Goal: Information Seeking & Learning: Find contact information

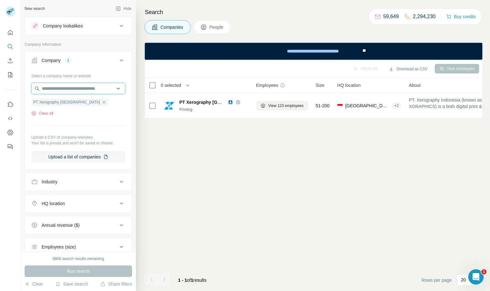
click at [68, 85] on input "text" at bounding box center [78, 89] width 94 height 12
click at [48, 114] on button "Clear all" at bounding box center [42, 114] width 22 height 6
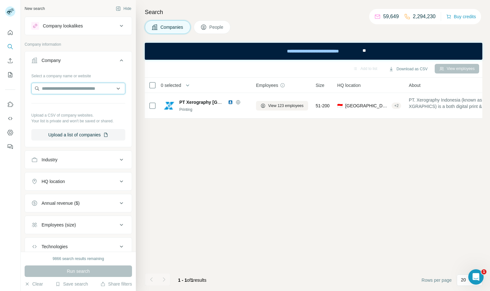
click at [76, 85] on input "text" at bounding box center [78, 89] width 94 height 12
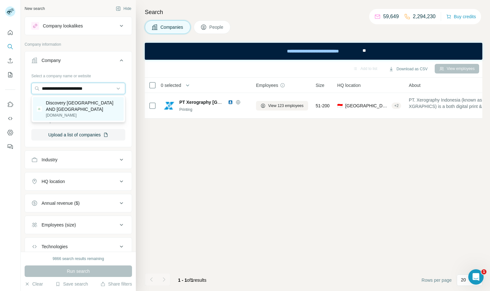
type input "**********"
click at [104, 112] on p "Discovery [GEOGRAPHIC_DATA] AND [GEOGRAPHIC_DATA]" at bounding box center [83, 106] width 74 height 13
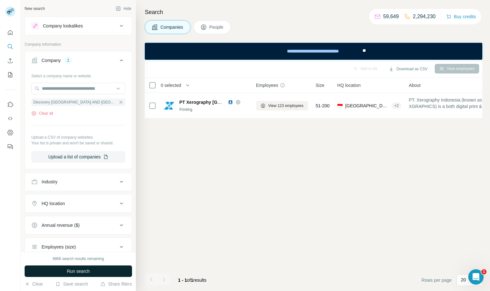
click at [76, 269] on span "Run search" at bounding box center [78, 271] width 23 height 6
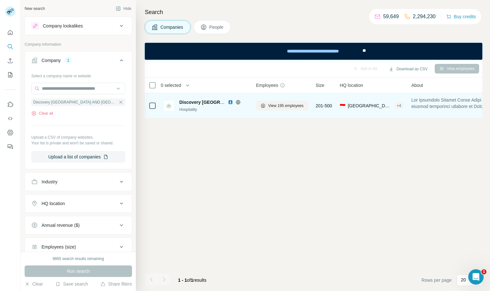
click at [230, 103] on img at bounding box center [230, 102] width 5 height 5
click at [279, 109] on button "View 195 employees" at bounding box center [282, 106] width 52 height 10
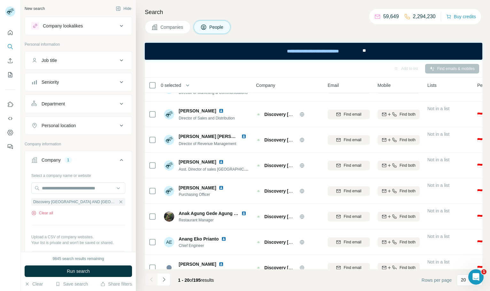
scroll to position [120, 0]
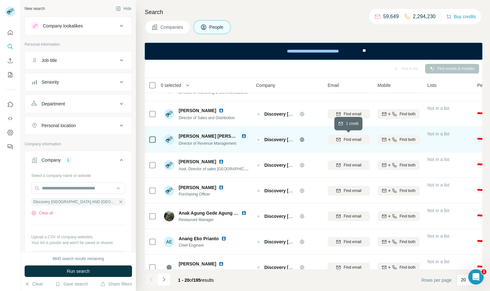
click at [360, 138] on span "Find email" at bounding box center [353, 140] width 18 height 6
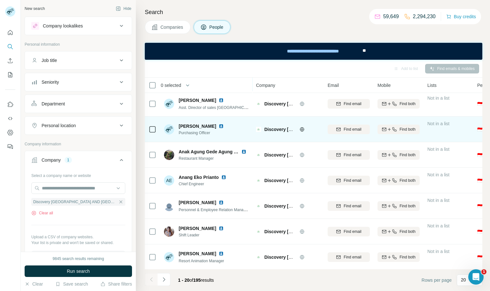
scroll to position [192, 0]
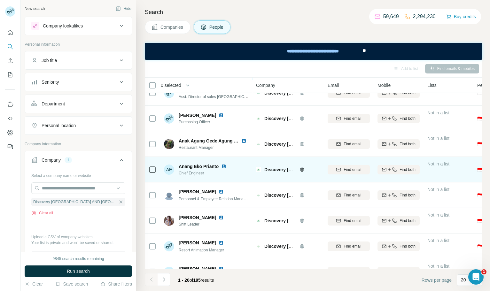
click at [224, 166] on img at bounding box center [223, 166] width 5 height 5
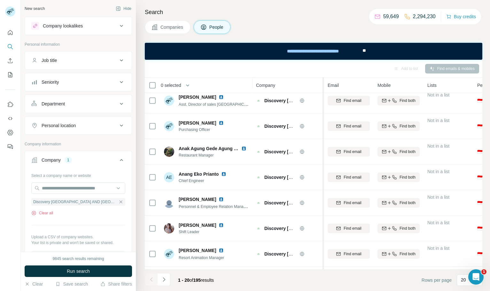
scroll to position [189, 0]
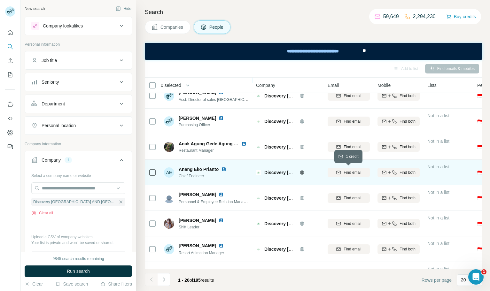
click at [359, 175] on span "Find email" at bounding box center [353, 173] width 18 height 6
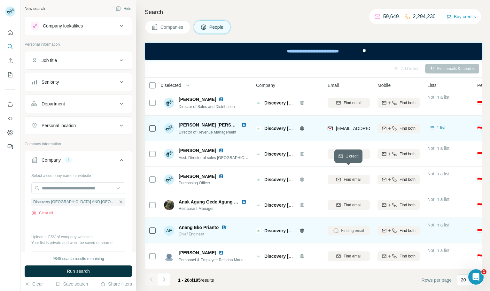
scroll to position [109, 0]
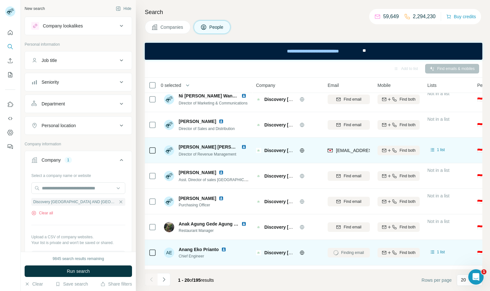
click at [242, 148] on img at bounding box center [244, 147] width 5 height 5
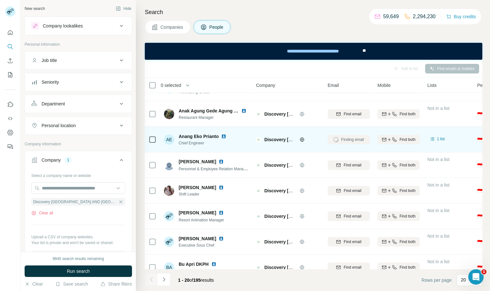
scroll to position [223, 0]
click at [165, 281] on icon "Navigate to next page" at bounding box center [164, 280] width 6 height 6
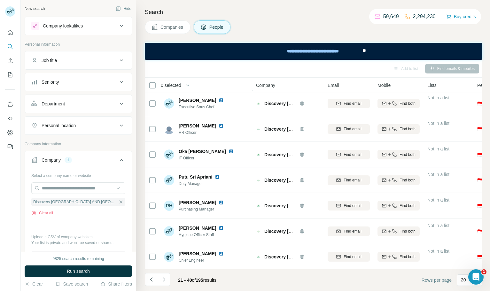
scroll to position [335, 0]
click at [162, 279] on icon "Navigate to next page" at bounding box center [164, 280] width 6 height 6
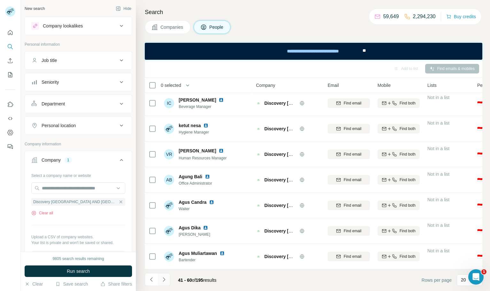
click at [163, 278] on icon "Navigate to next page" at bounding box center [164, 280] width 2 height 4
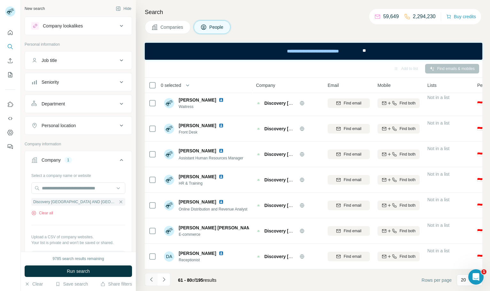
click at [153, 281] on icon "Navigate to previous page" at bounding box center [151, 280] width 6 height 6
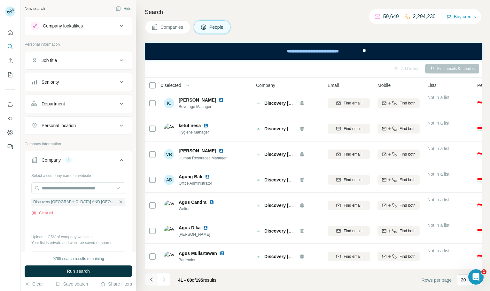
click at [153, 281] on icon "Navigate to previous page" at bounding box center [151, 280] width 6 height 6
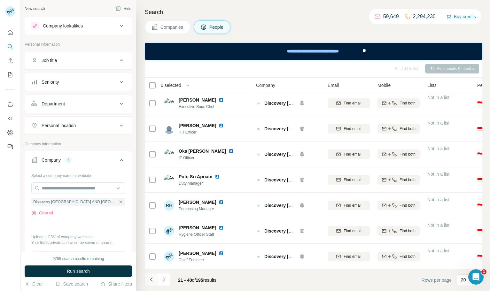
click at [153, 281] on icon "Navigate to previous page" at bounding box center [151, 280] width 6 height 6
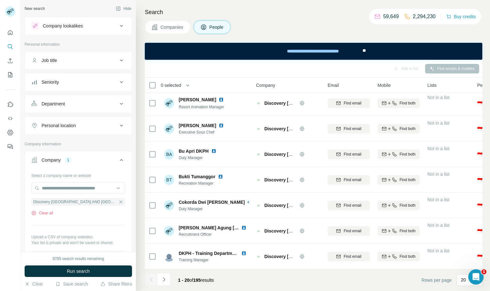
click at [153, 281] on div at bounding box center [151, 280] width 13 height 13
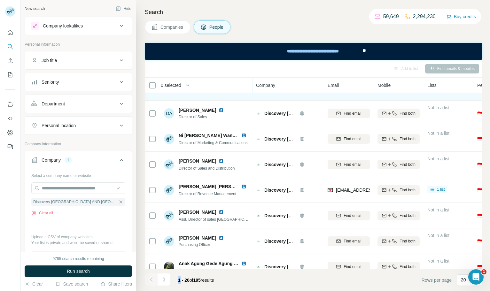
scroll to position [77, 0]
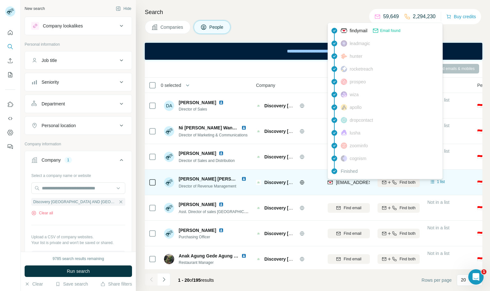
click at [359, 185] on span "[EMAIL_ADDRESS][DOMAIN_NAME]" at bounding box center [374, 182] width 76 height 5
copy tr "[EMAIL_ADDRESS][DOMAIN_NAME]"
click at [359, 185] on span "[EMAIL_ADDRESS][DOMAIN_NAME]" at bounding box center [374, 182] width 76 height 5
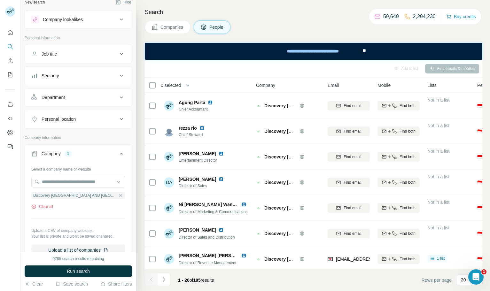
scroll to position [0, 0]
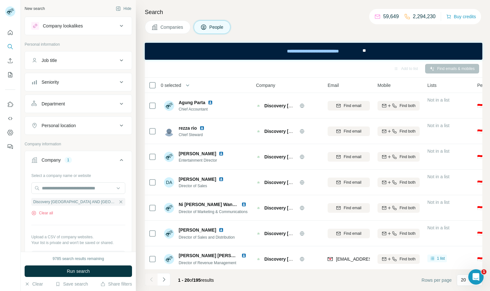
click at [104, 61] on div "Job title" at bounding box center [74, 60] width 86 height 6
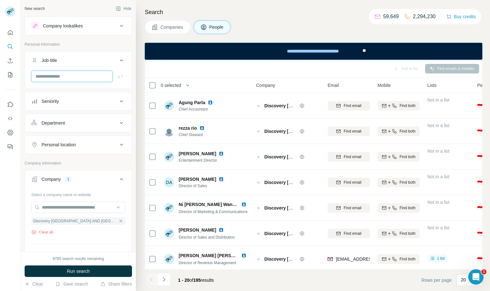
click at [97, 75] on input "text" at bounding box center [71, 77] width 81 height 12
type input "*"
type input "**********"
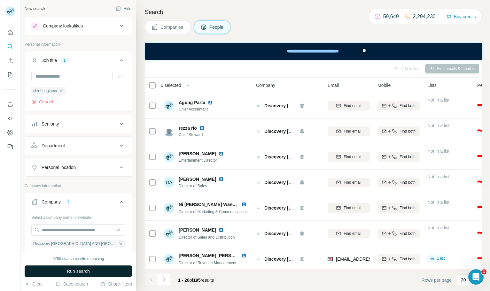
click at [92, 268] on button "Run search" at bounding box center [79, 272] width 108 height 12
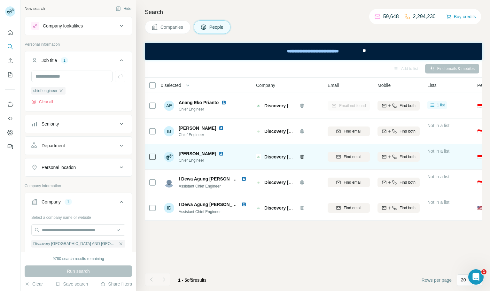
click at [224, 154] on img at bounding box center [221, 153] width 5 height 5
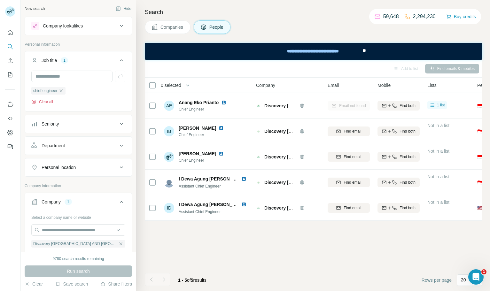
click at [48, 102] on button "Clear all" at bounding box center [42, 102] width 22 height 6
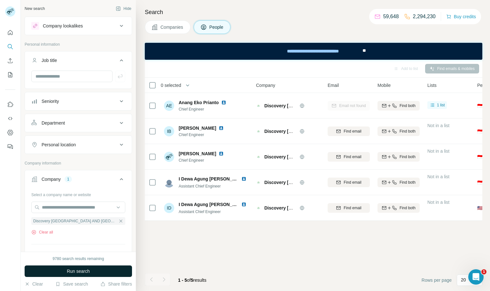
click at [98, 273] on button "Run search" at bounding box center [79, 272] width 108 height 12
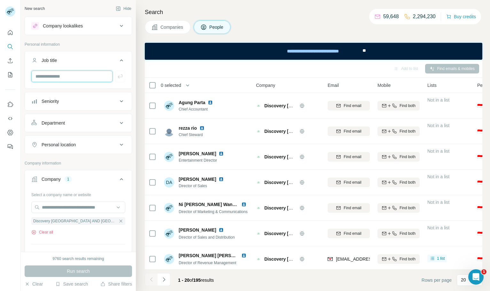
click at [61, 80] on input "text" at bounding box center [71, 77] width 81 height 12
type input "*"
type input "**********"
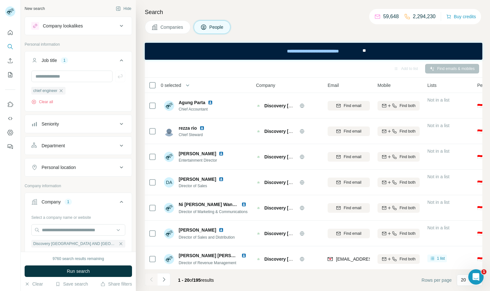
click at [104, 264] on div "9760 search results remaining Run search Clear Save search Share filters" at bounding box center [78, 271] width 115 height 39
click at [103, 269] on button "Run search" at bounding box center [79, 272] width 108 height 12
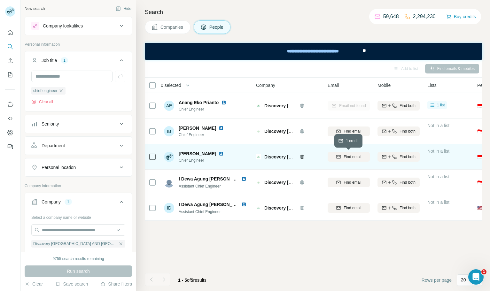
click at [349, 158] on span "Find email" at bounding box center [353, 157] width 18 height 6
click at [52, 102] on button "Clear all" at bounding box center [42, 102] width 22 height 6
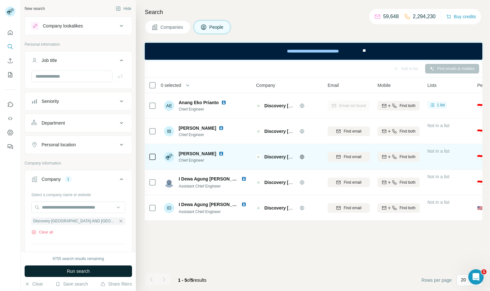
click at [118, 273] on button "Run search" at bounding box center [79, 272] width 108 height 12
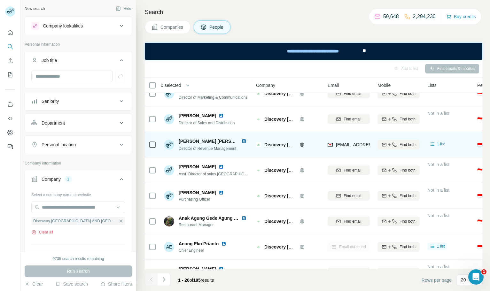
scroll to position [117, 0]
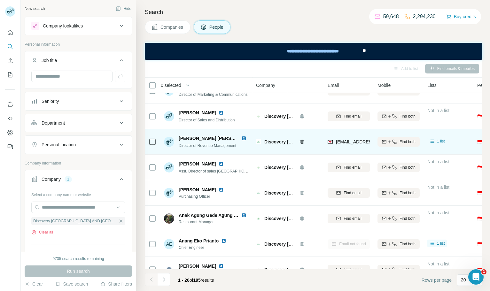
click at [243, 139] on img at bounding box center [244, 138] width 5 height 5
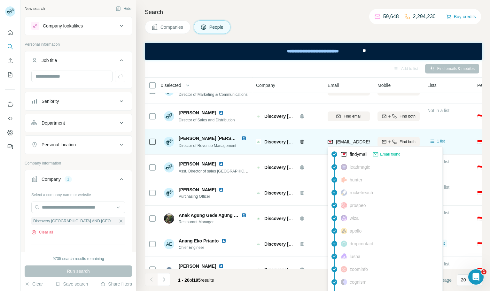
click at [357, 141] on span "[EMAIL_ADDRESS][DOMAIN_NAME]" at bounding box center [374, 142] width 76 height 5
click at [343, 144] on span "[EMAIL_ADDRESS][DOMAIN_NAME]" at bounding box center [374, 142] width 76 height 5
copy tr "[EMAIL_ADDRESS][DOMAIN_NAME]"
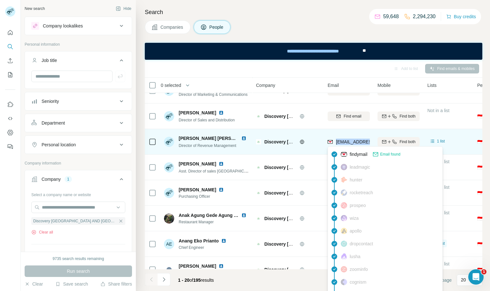
click at [343, 144] on span "[EMAIL_ADDRESS][DOMAIN_NAME]" at bounding box center [374, 142] width 76 height 5
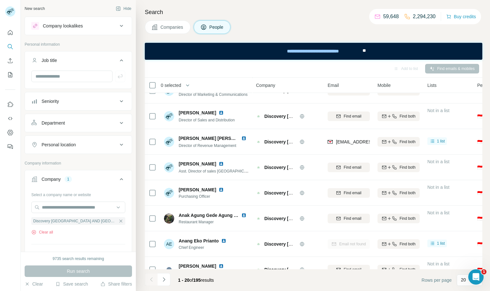
click at [359, 66] on div "Add to list Find emails & mobiles" at bounding box center [313, 68] width 331 height 11
click at [128, 60] on button "Job title" at bounding box center [78, 62] width 107 height 18
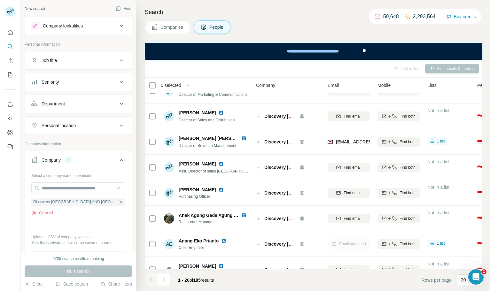
click at [166, 23] on button "Companies" at bounding box center [168, 26] width 46 height 13
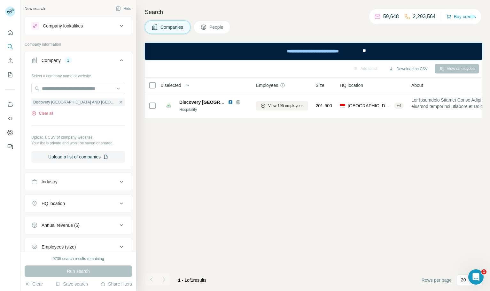
scroll to position [0, 0]
click at [53, 111] on button "Clear all" at bounding box center [42, 114] width 22 height 6
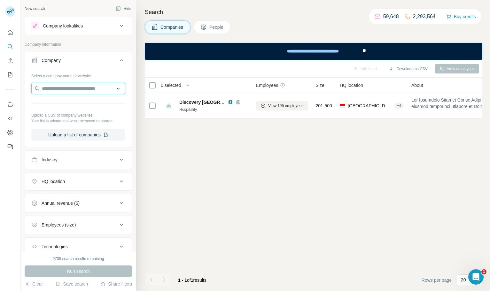
click at [68, 90] on input "text" at bounding box center [78, 89] width 94 height 12
paste input "**********"
click at [82, 88] on input "**********" at bounding box center [78, 89] width 94 height 12
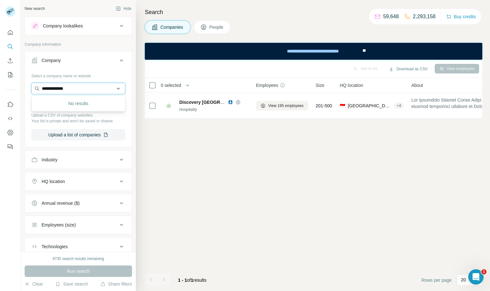
paste input "text"
type input "**********"
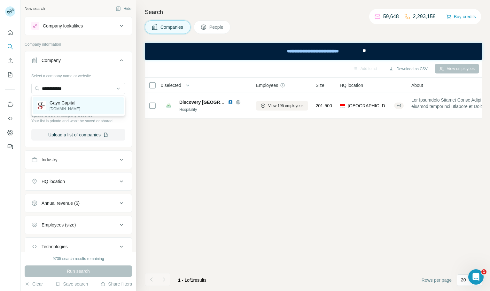
click at [79, 105] on div "Gayo Capital [DOMAIN_NAME]" at bounding box center [78, 105] width 91 height 17
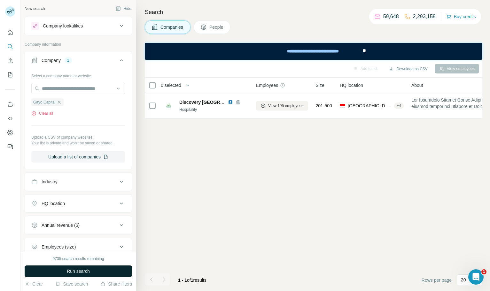
click at [86, 275] on button "Run search" at bounding box center [79, 272] width 108 height 12
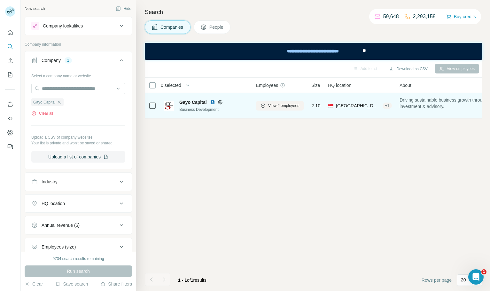
click at [213, 100] on img at bounding box center [212, 102] width 5 height 5
click at [274, 103] on span "View 2 employees" at bounding box center [283, 106] width 31 height 6
